Goal: Information Seeking & Learning: Learn about a topic

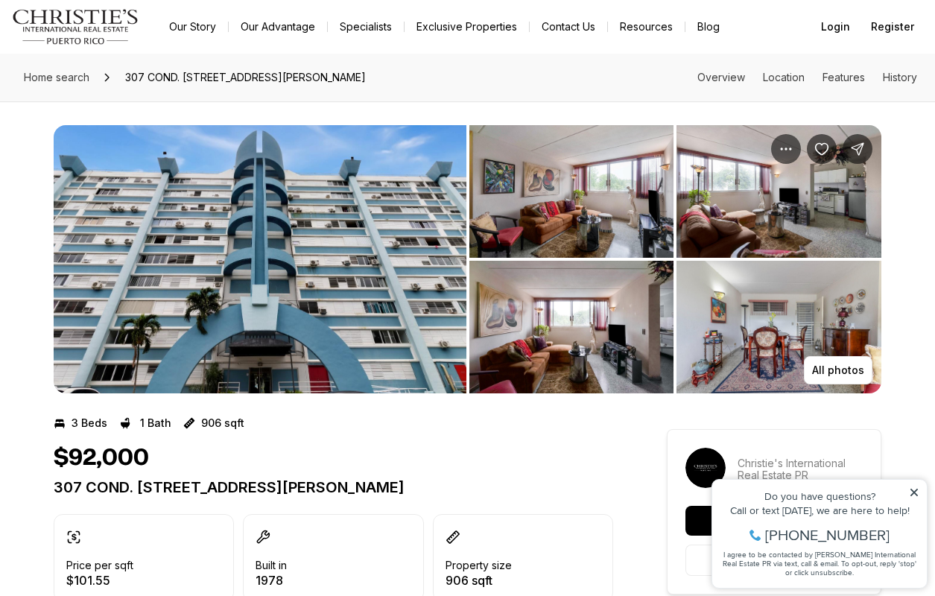
click at [548, 214] on img "View image gallery" at bounding box center [571, 191] width 205 height 133
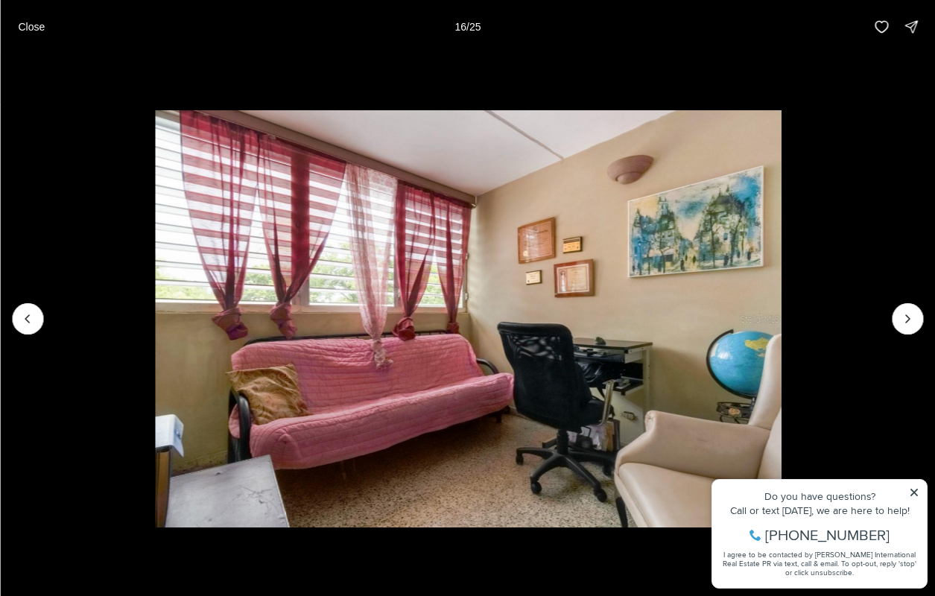
click at [477, 248] on img "16 of 25" at bounding box center [468, 318] width 626 height 417
click at [899, 320] on button "Next slide" at bounding box center [906, 318] width 31 height 31
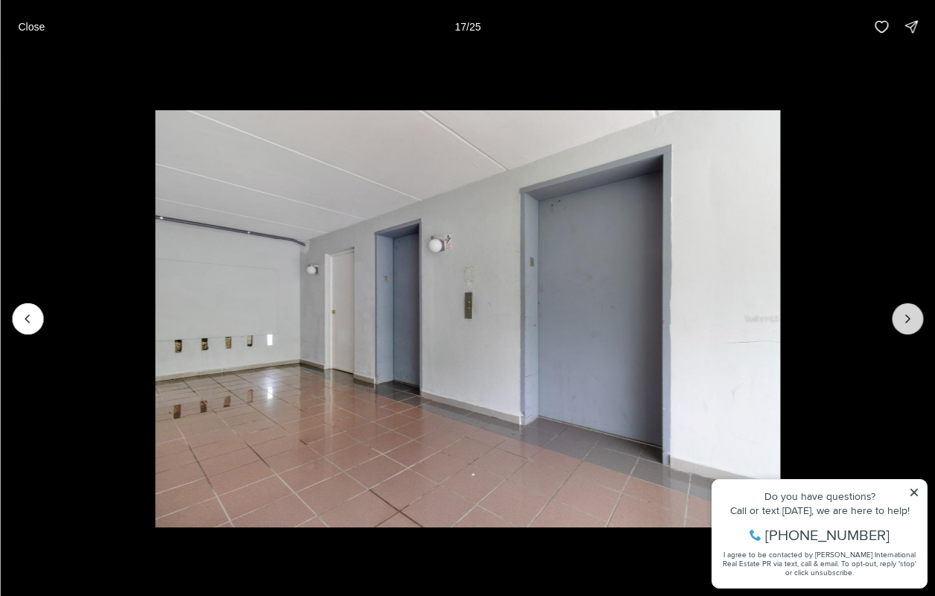
click at [899, 320] on button "Next slide" at bounding box center [906, 318] width 31 height 31
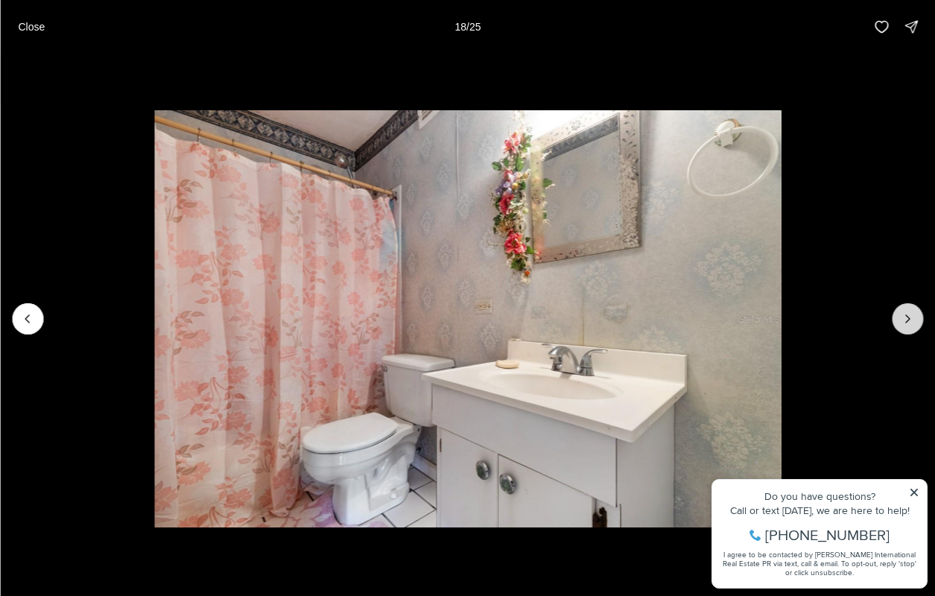
click at [899, 320] on button "Next slide" at bounding box center [906, 318] width 31 height 31
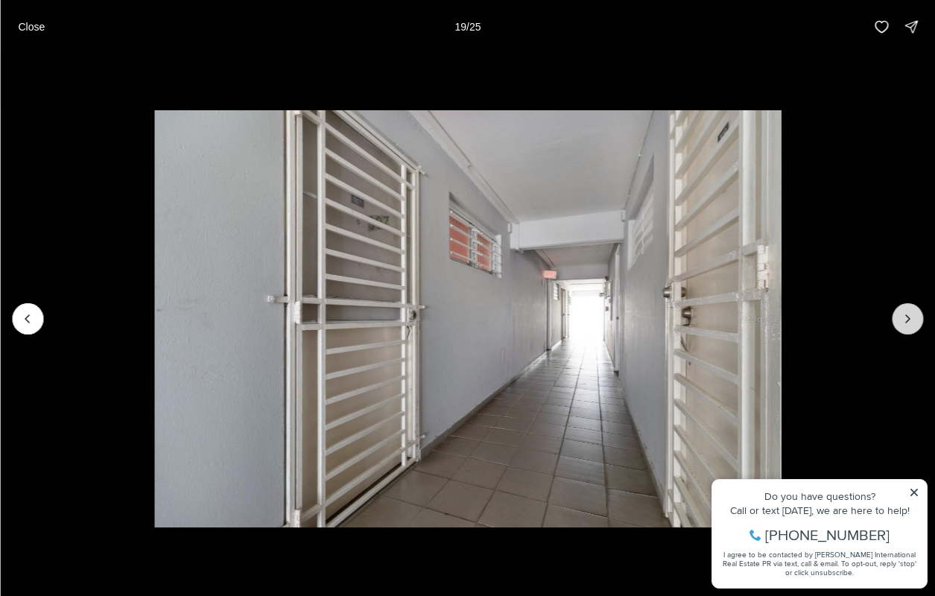
click at [899, 320] on button "Next slide" at bounding box center [906, 318] width 31 height 31
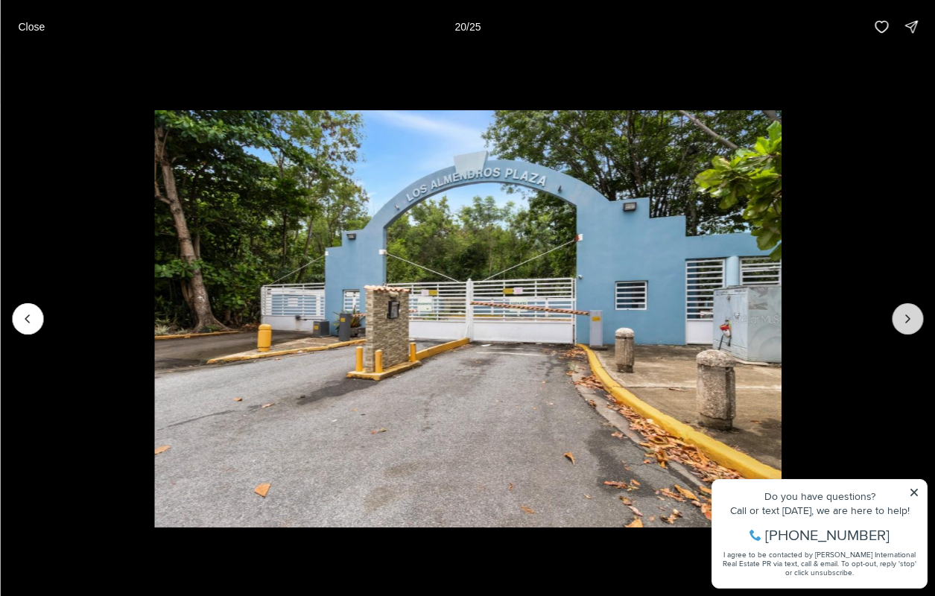
click at [899, 320] on button "Next slide" at bounding box center [906, 318] width 31 height 31
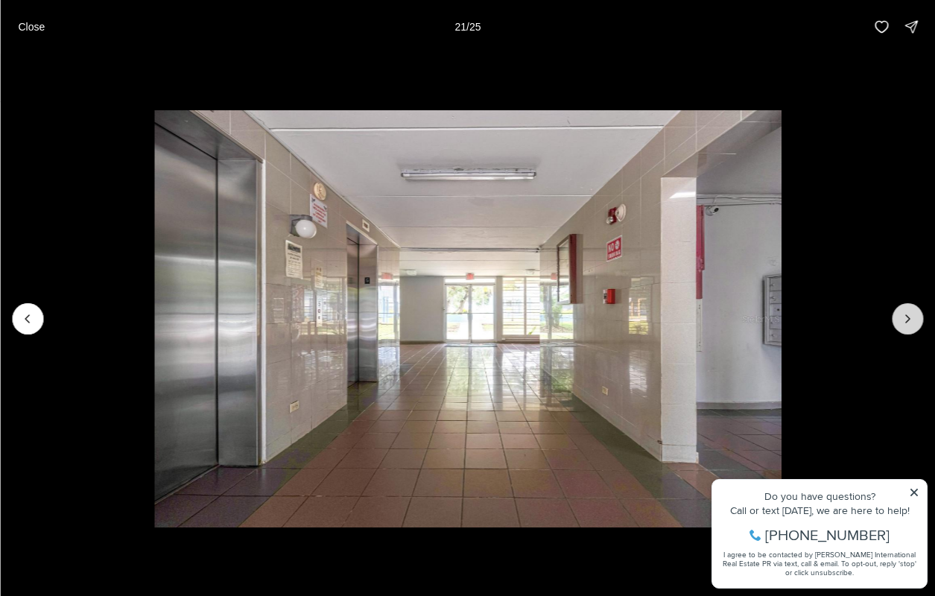
click at [899, 320] on button "Next slide" at bounding box center [906, 318] width 31 height 31
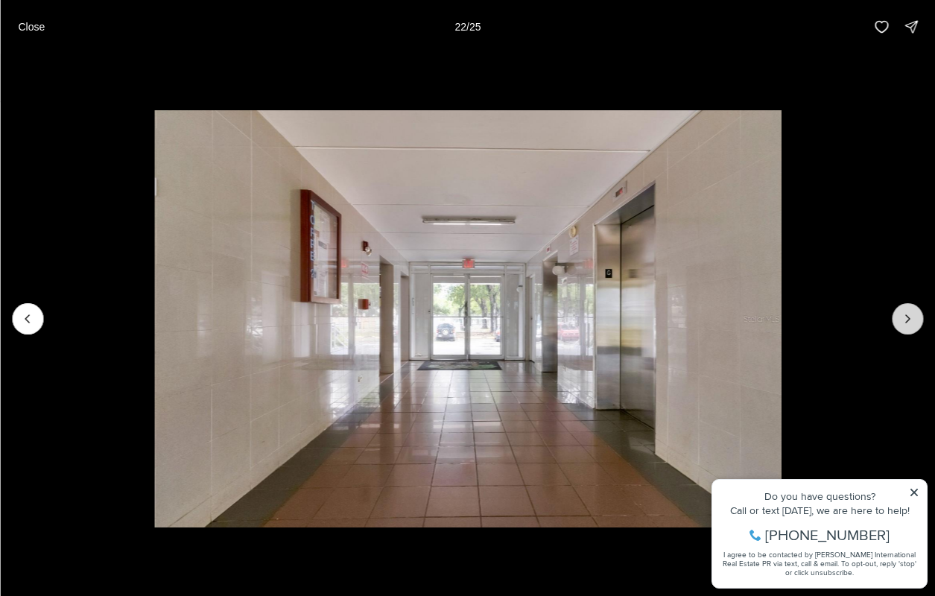
click at [899, 320] on button "Next slide" at bounding box center [906, 318] width 31 height 31
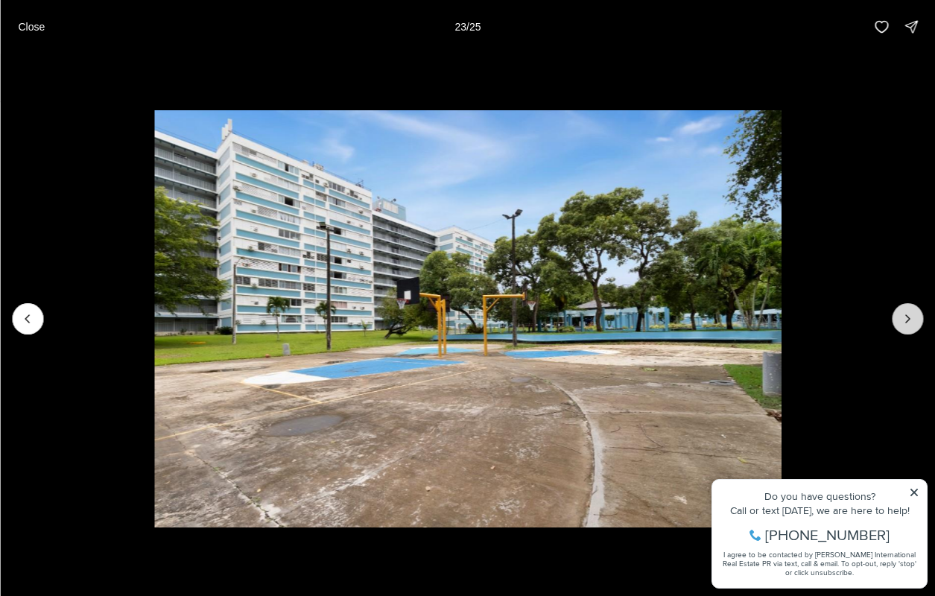
click at [899, 320] on button "Next slide" at bounding box center [906, 318] width 31 height 31
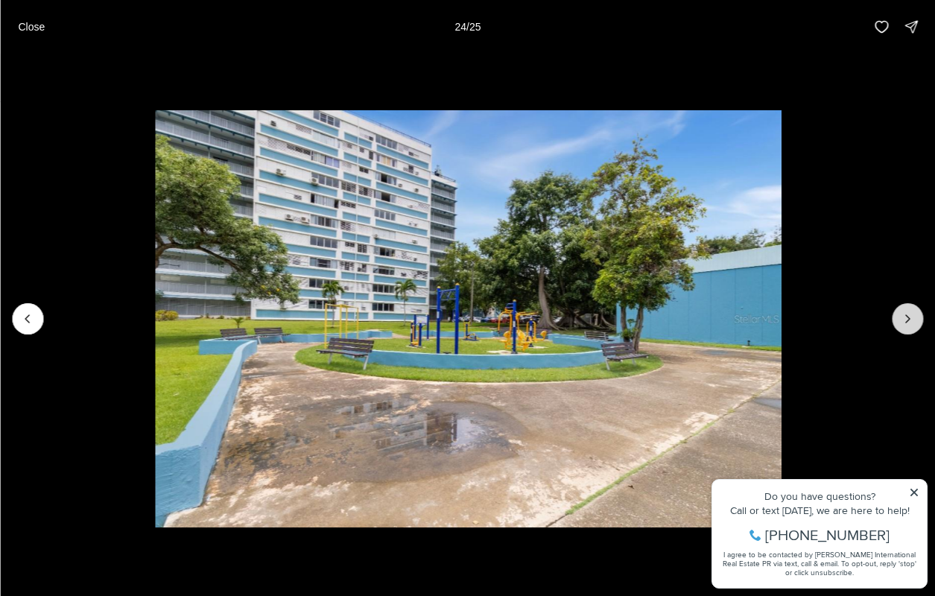
click at [899, 320] on button "Next slide" at bounding box center [906, 318] width 31 height 31
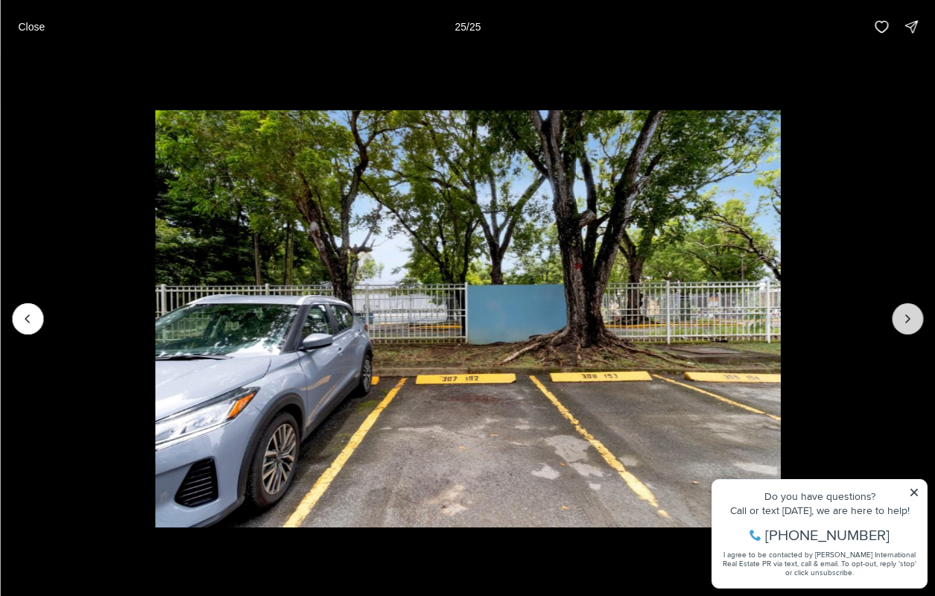
click at [899, 320] on div at bounding box center [906, 318] width 31 height 31
click at [916, 487] on li "25 of 25" at bounding box center [467, 319] width 935 height 530
click at [914, 491] on li "25 of 25" at bounding box center [467, 319] width 935 height 530
click at [38, 28] on p "Close" at bounding box center [31, 27] width 27 height 12
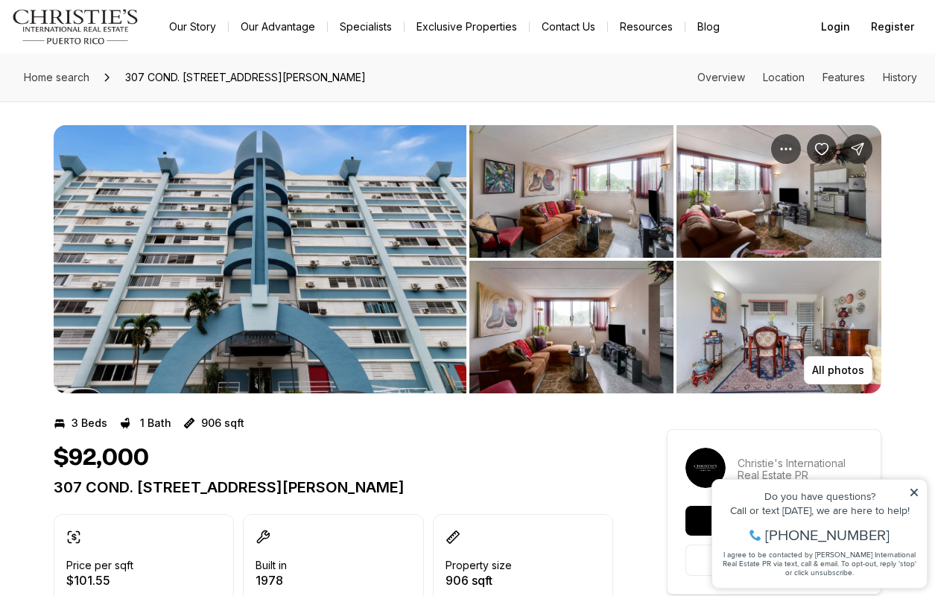
click at [184, 354] on img "View image gallery" at bounding box center [260, 259] width 413 height 268
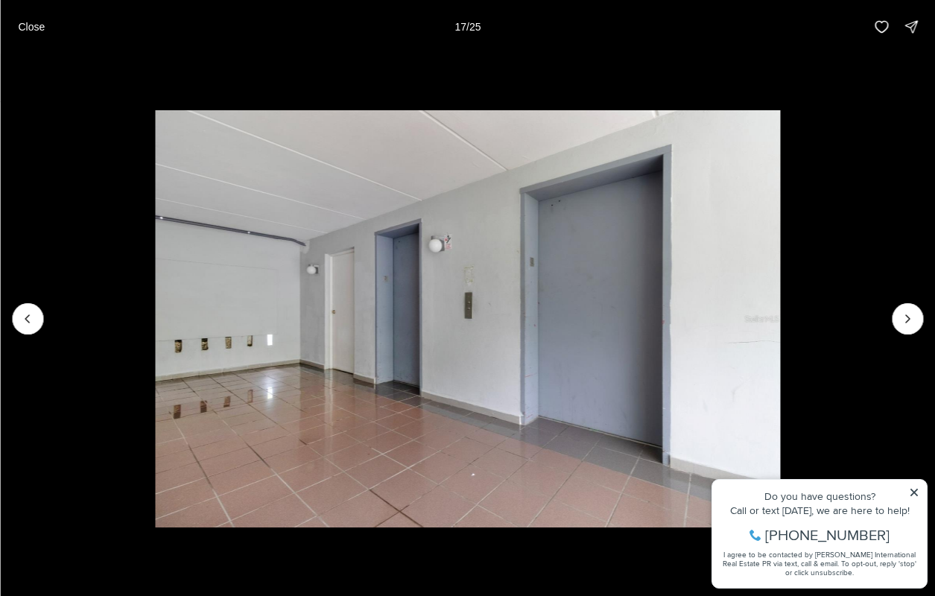
click at [240, 349] on img "17 of 25" at bounding box center [468, 318] width 626 height 417
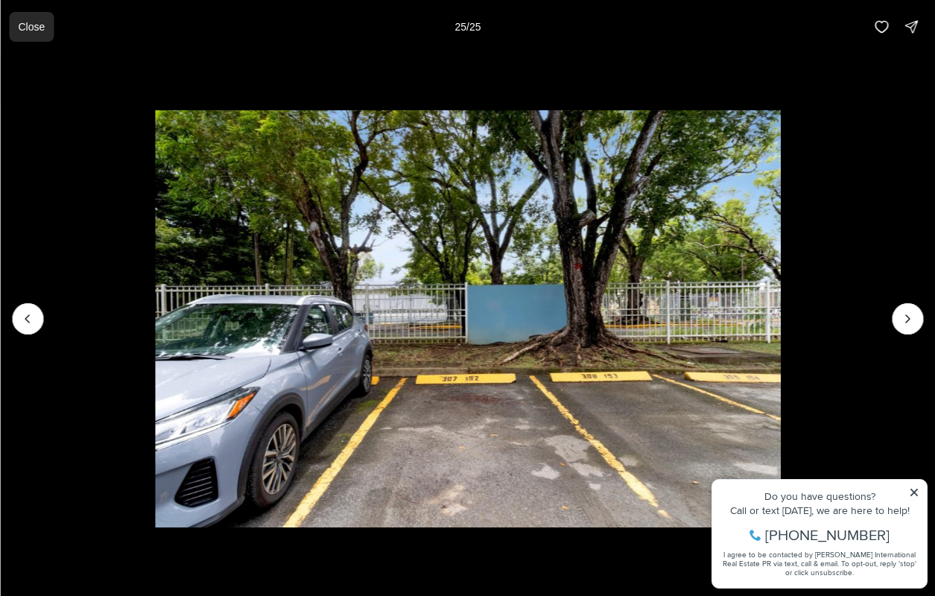
click at [34, 26] on p "Close" at bounding box center [31, 27] width 27 height 12
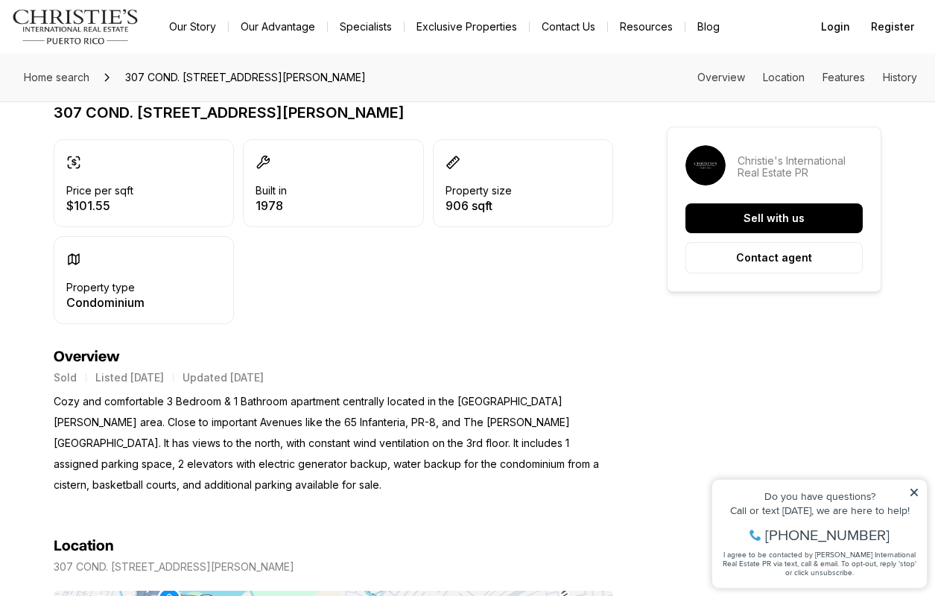
scroll to position [373, 0]
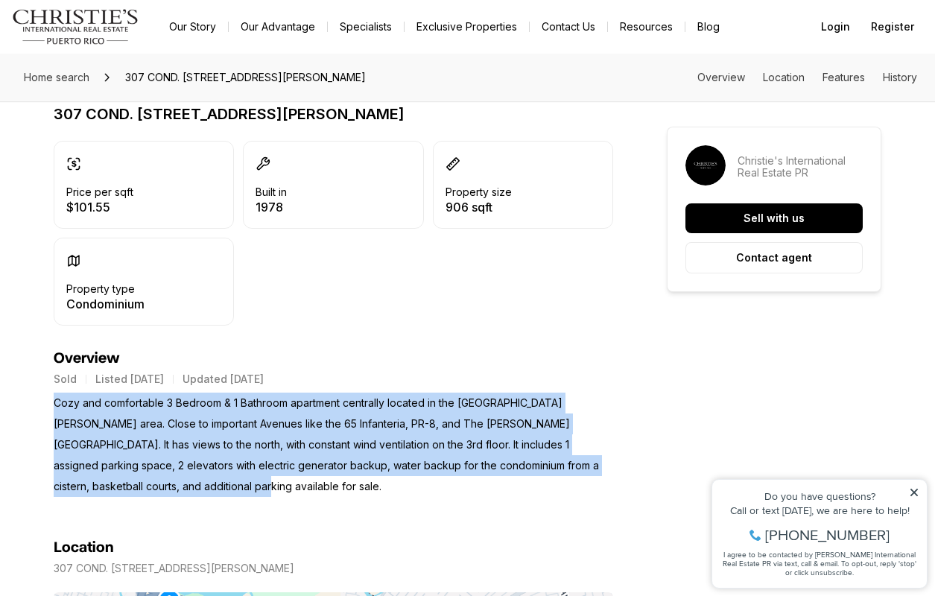
drag, startPoint x: 80, startPoint y: 492, endPoint x: 33, endPoint y: 391, distance: 111.9
copy p "Cozy and comfortable 3 Bedroom & 1 Bathroom apartment centrally located in the …"
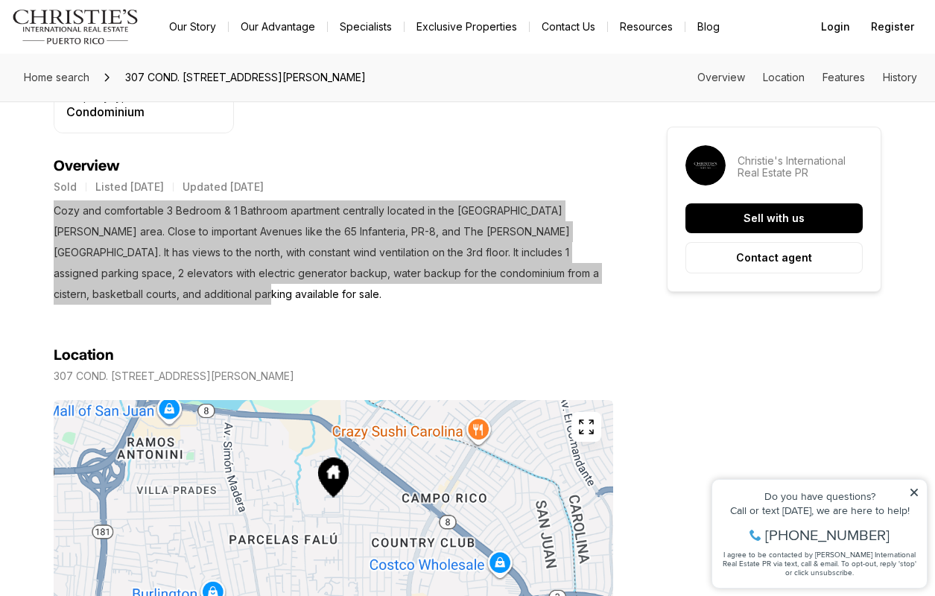
scroll to position [648, 0]
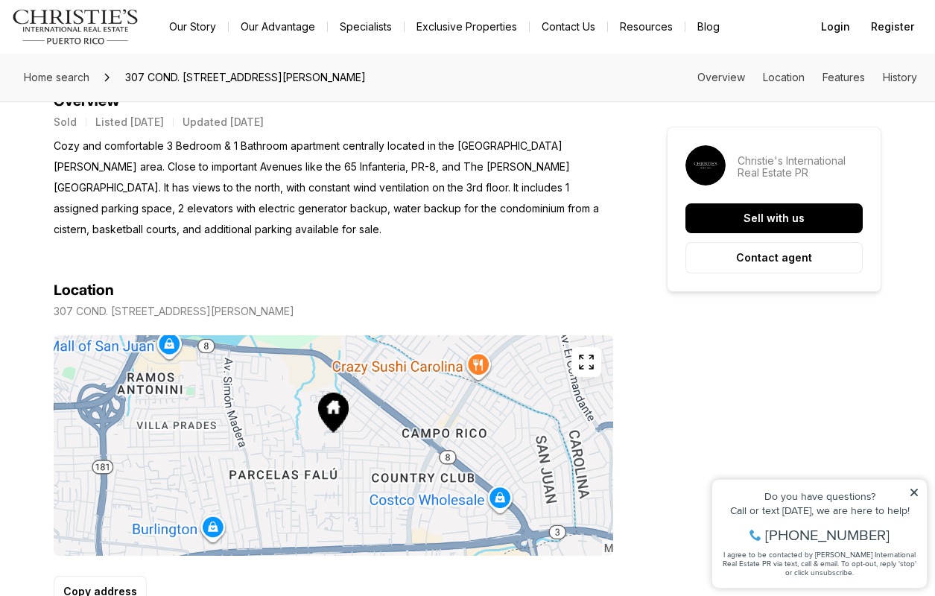
drag, startPoint x: 914, startPoint y: 258, endPoint x: 650, endPoint y: 433, distance: 317.0
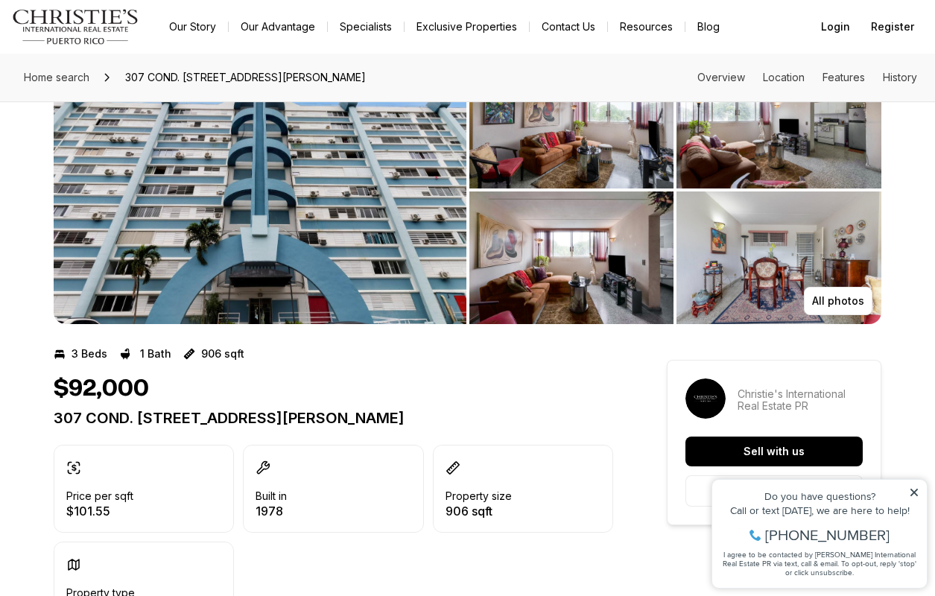
scroll to position [57, 0]
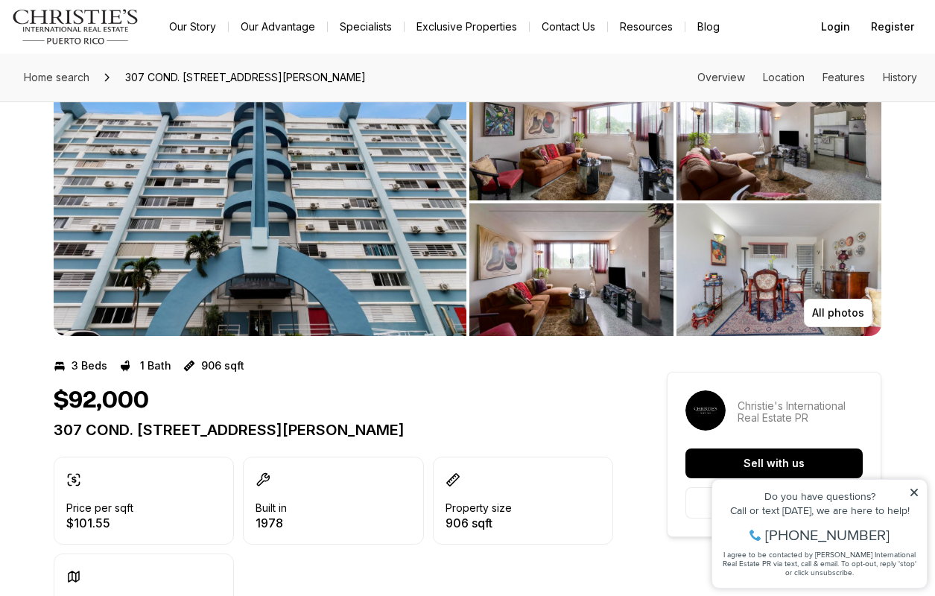
click at [622, 66] on div "Home search 307 COND. [STREET_ADDRESS][PERSON_NAME] Overview Location Features …" at bounding box center [467, 78] width 935 height 48
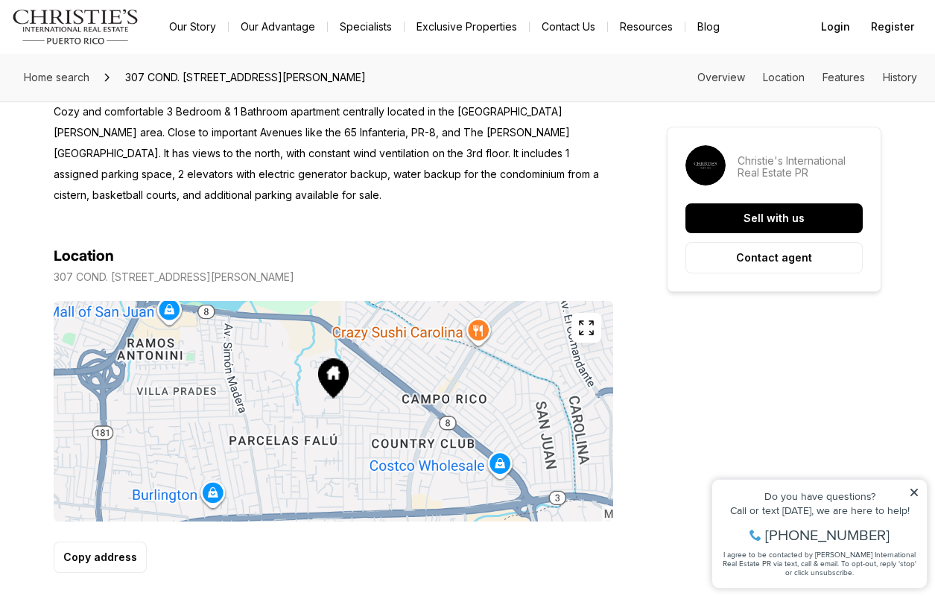
scroll to position [665, 0]
